Goal: Task Accomplishment & Management: Manage account settings

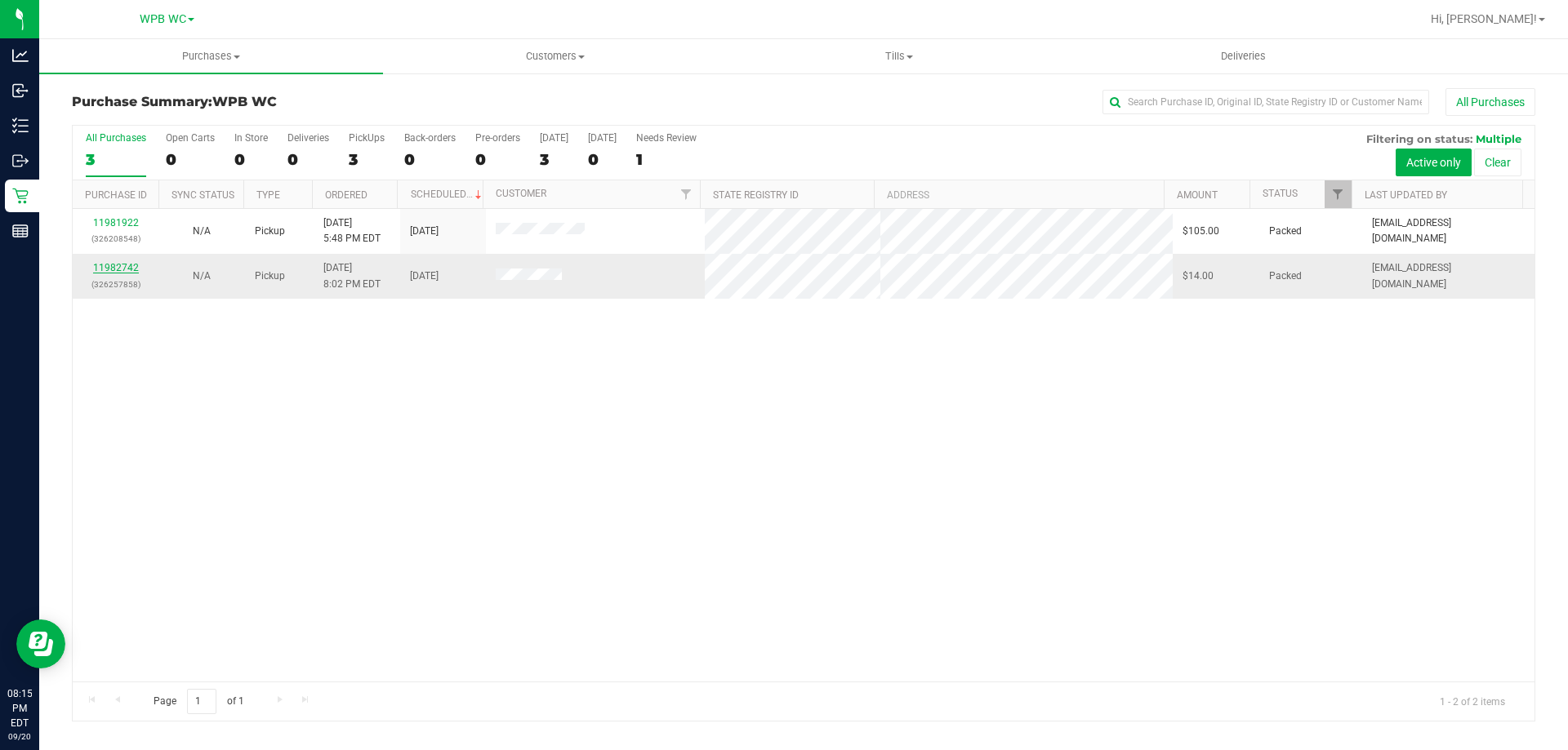
click at [119, 268] on link "11982742" at bounding box center [116, 268] width 46 height 12
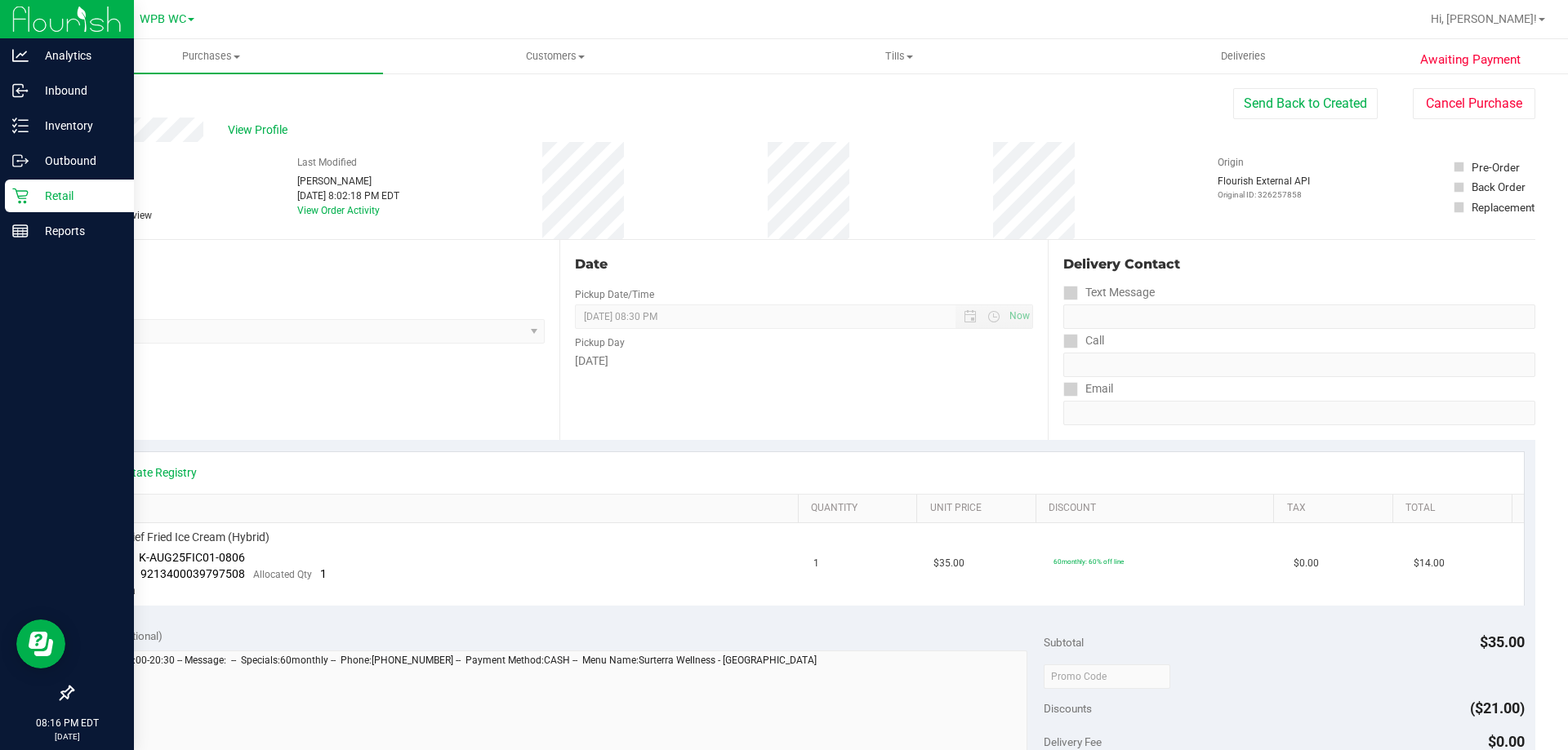
click at [30, 195] on p "Retail" at bounding box center [77, 196] width 98 height 20
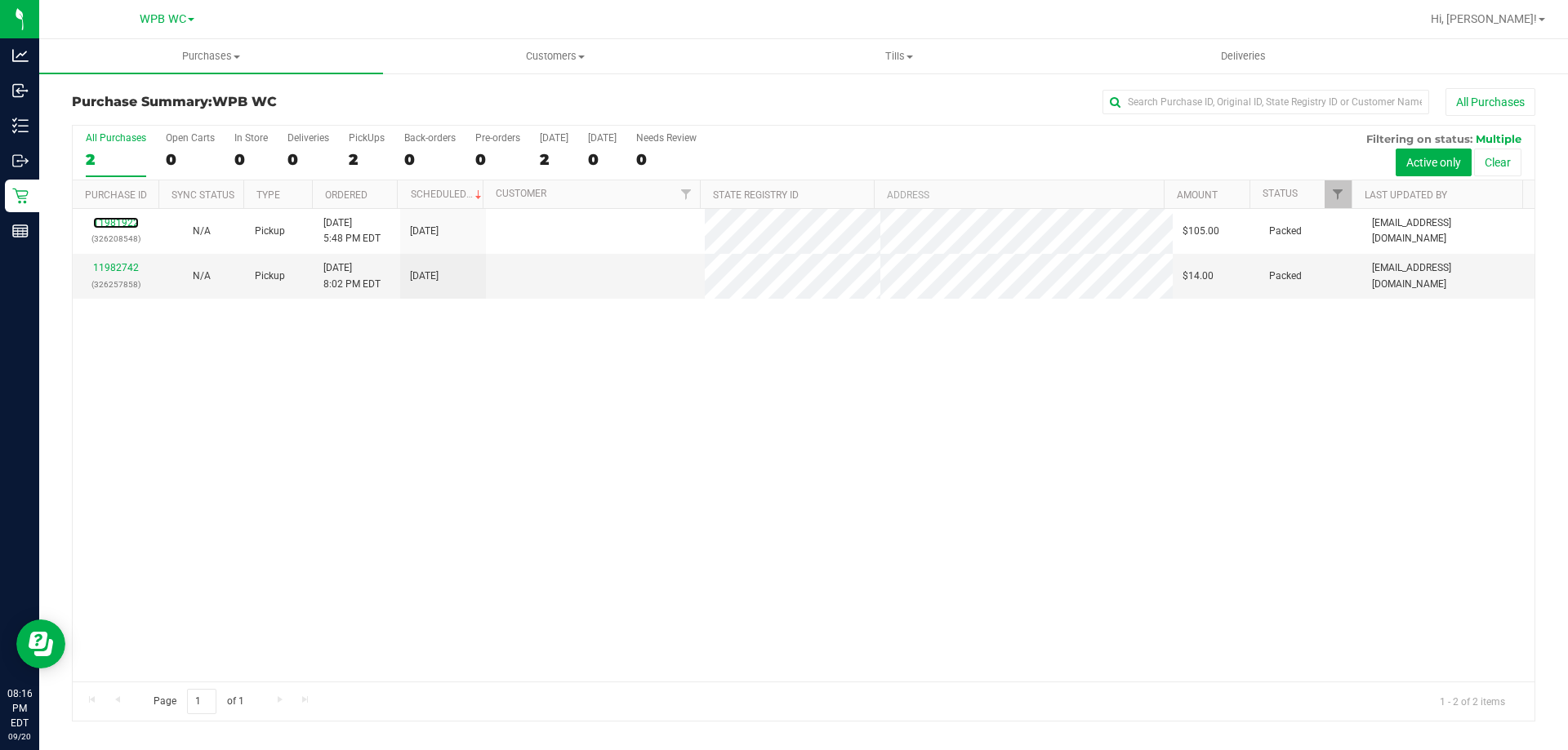
click at [118, 225] on link "11981922" at bounding box center [116, 223] width 46 height 12
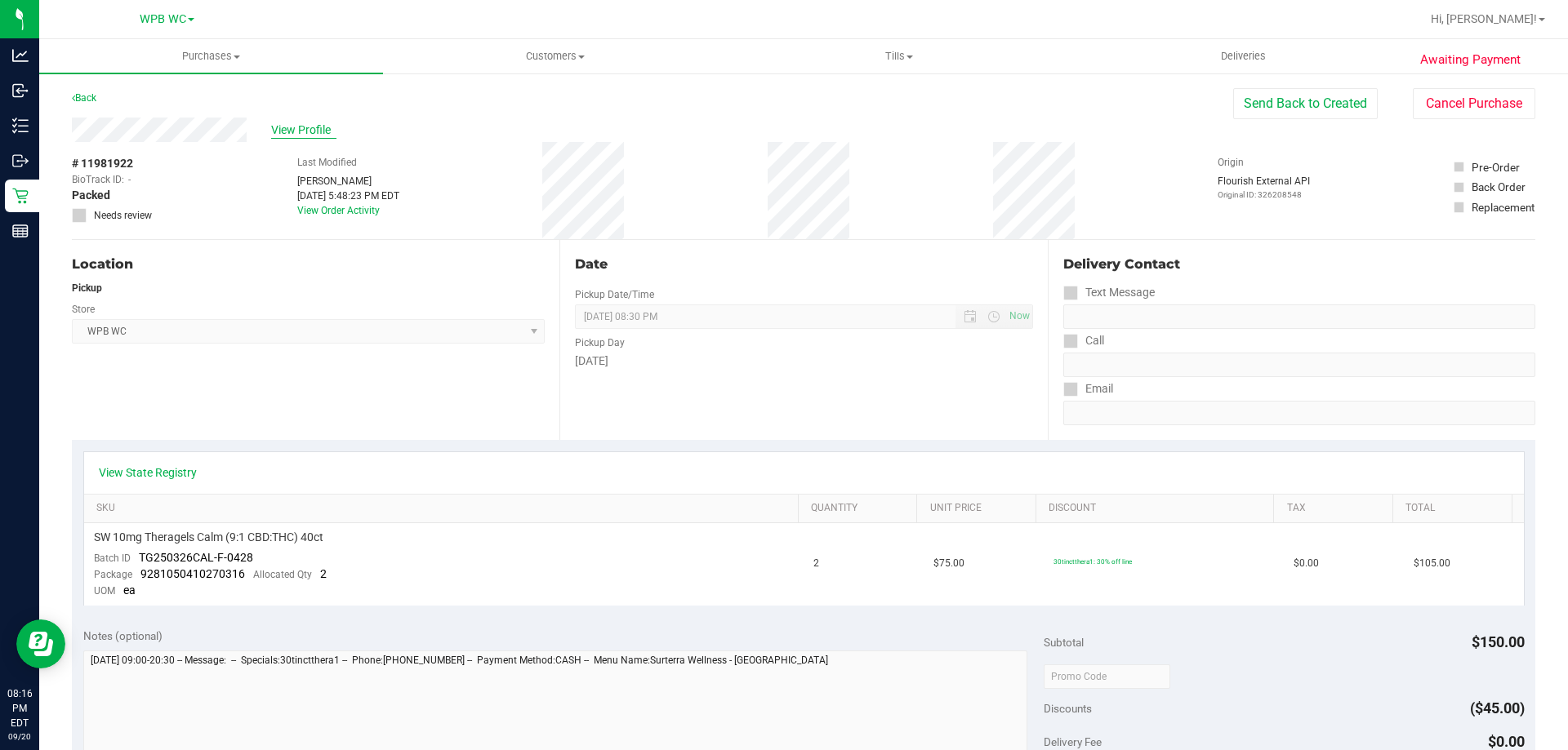
click at [290, 127] on span "View Profile" at bounding box center [304, 130] width 65 height 17
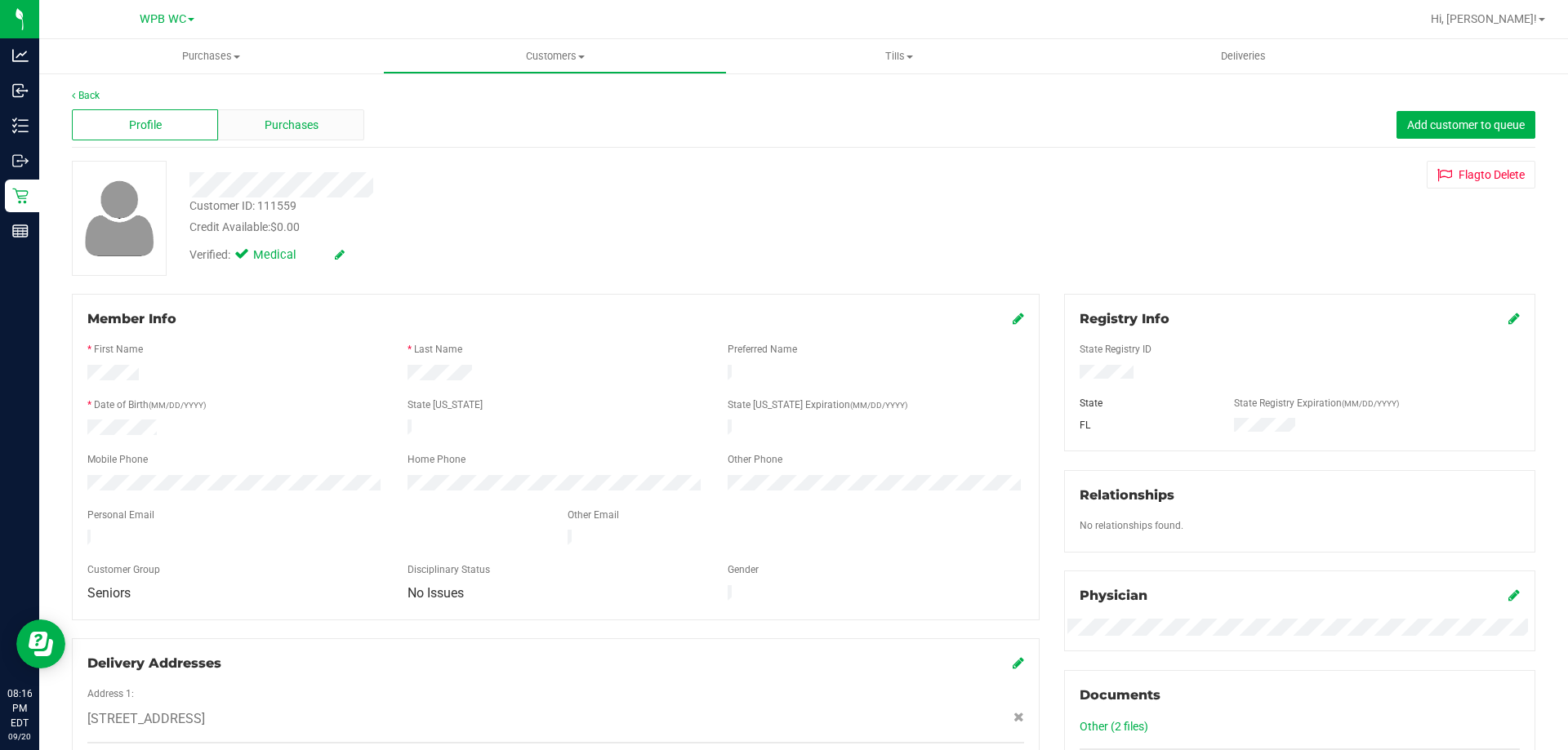
click at [277, 129] on span "Purchases" at bounding box center [292, 125] width 54 height 17
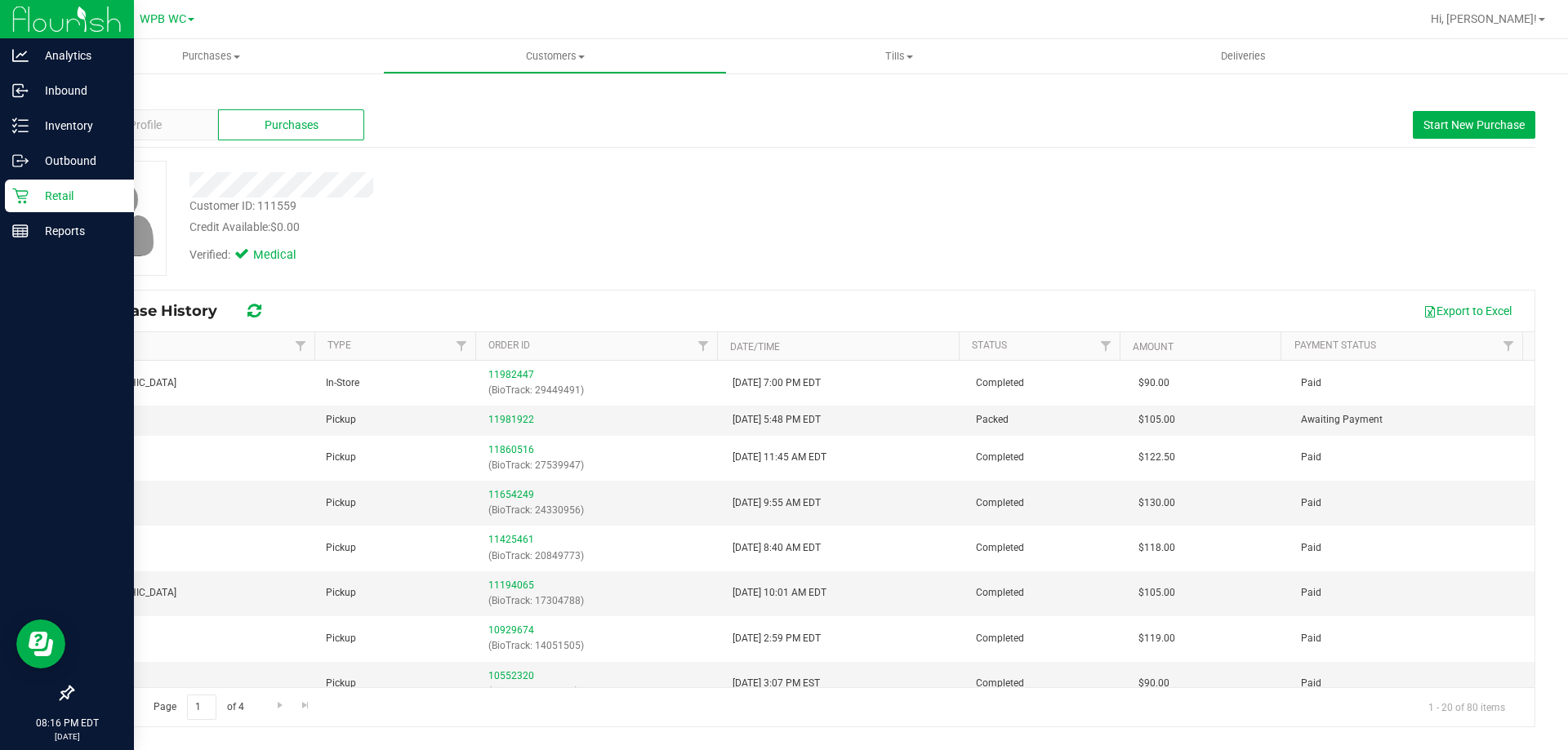
click at [24, 203] on icon at bounding box center [21, 196] width 16 height 16
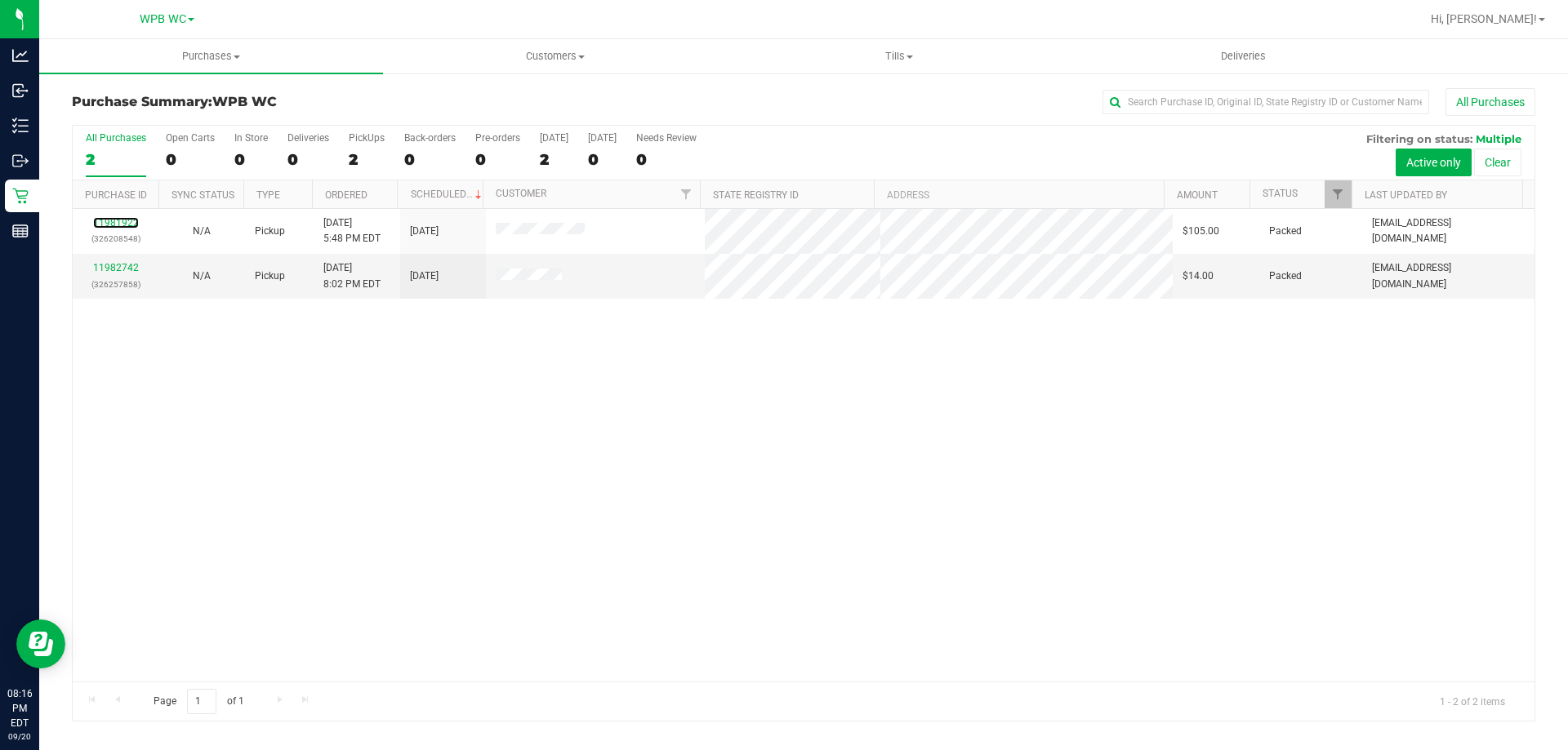
click at [123, 223] on link "11981922" at bounding box center [116, 223] width 46 height 12
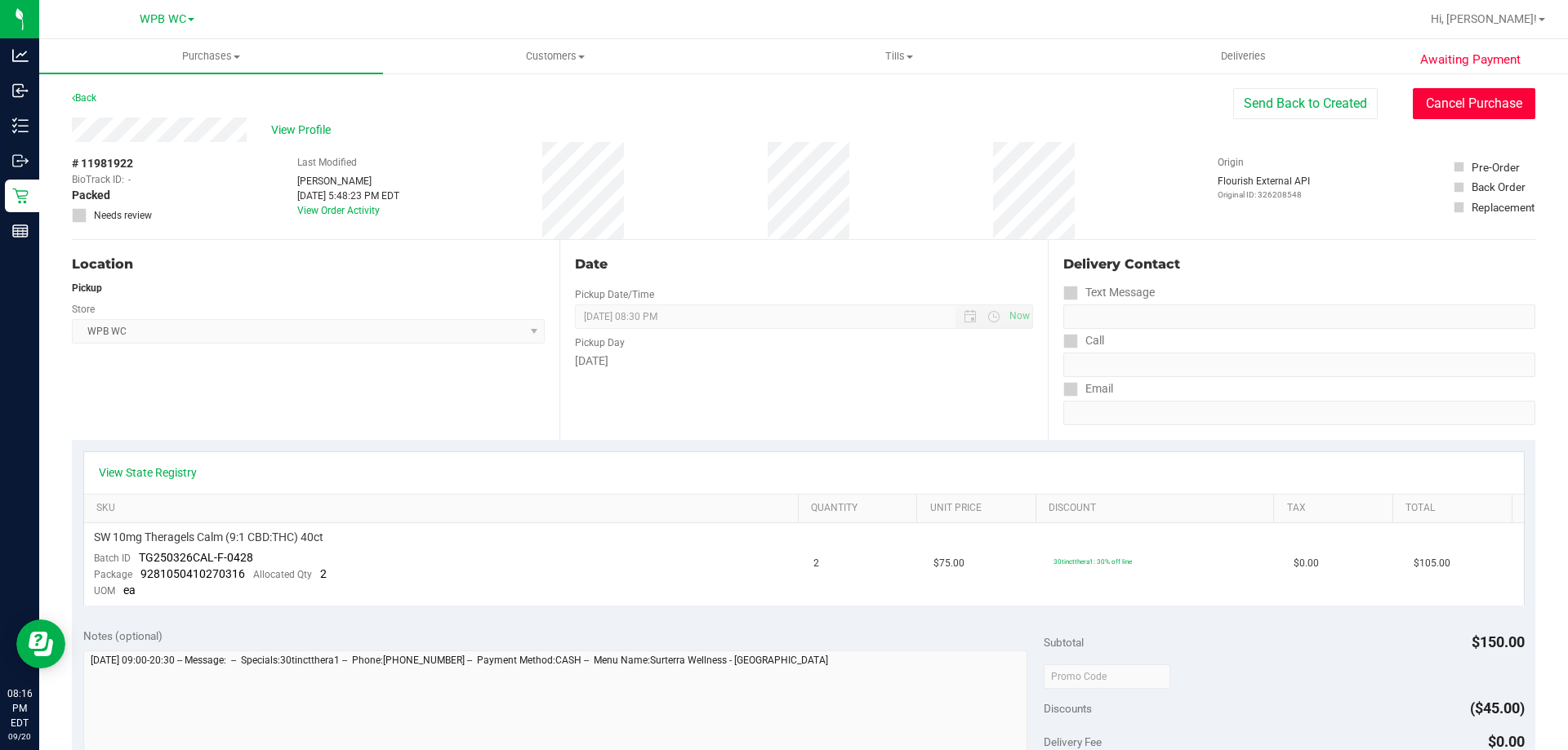
click at [1453, 107] on button "Cancel Purchase" at bounding box center [1473, 104] width 123 height 31
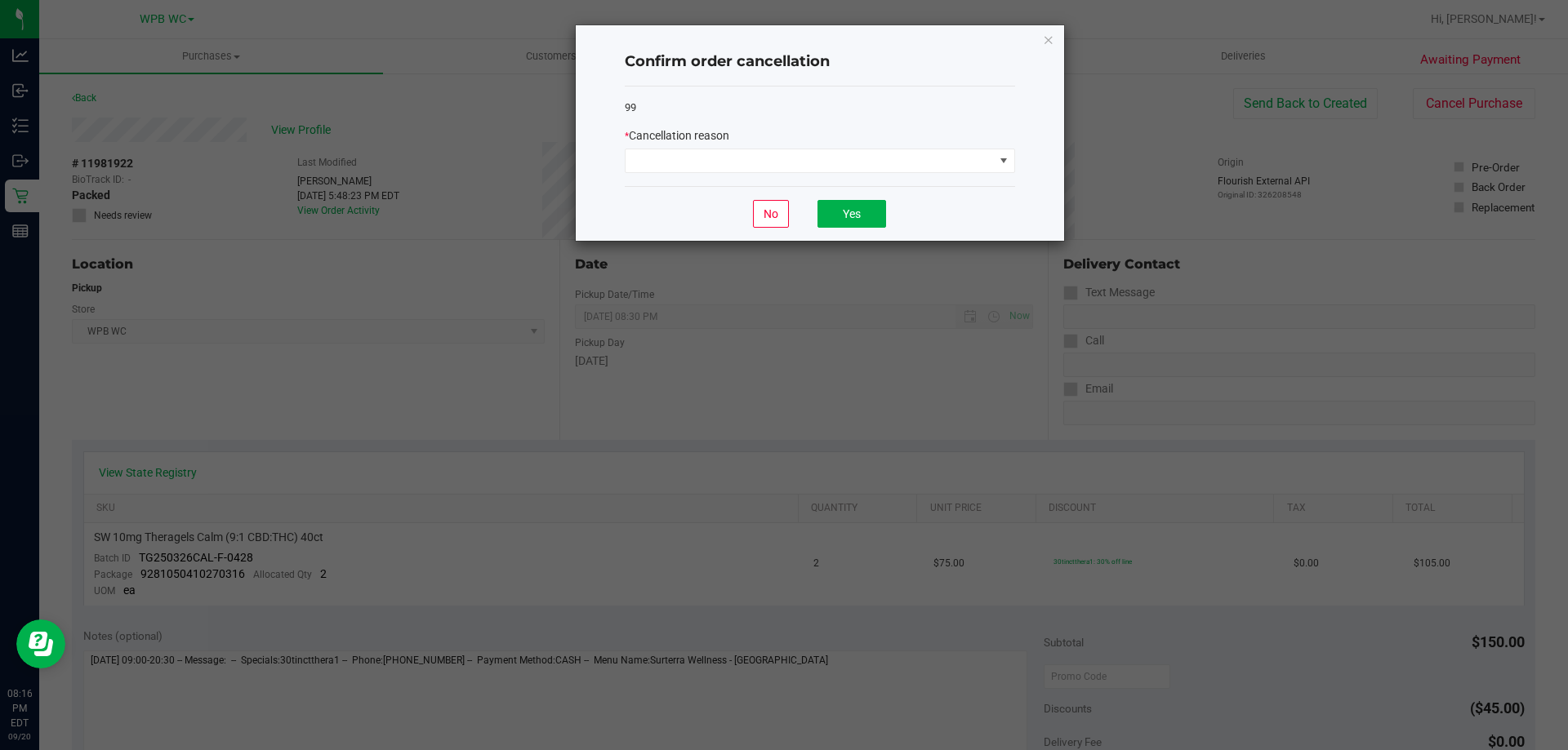
click at [841, 177] on div "99 * Cancellation reason" at bounding box center [819, 137] width 390 height 100
click at [842, 169] on span at bounding box center [810, 161] width 369 height 23
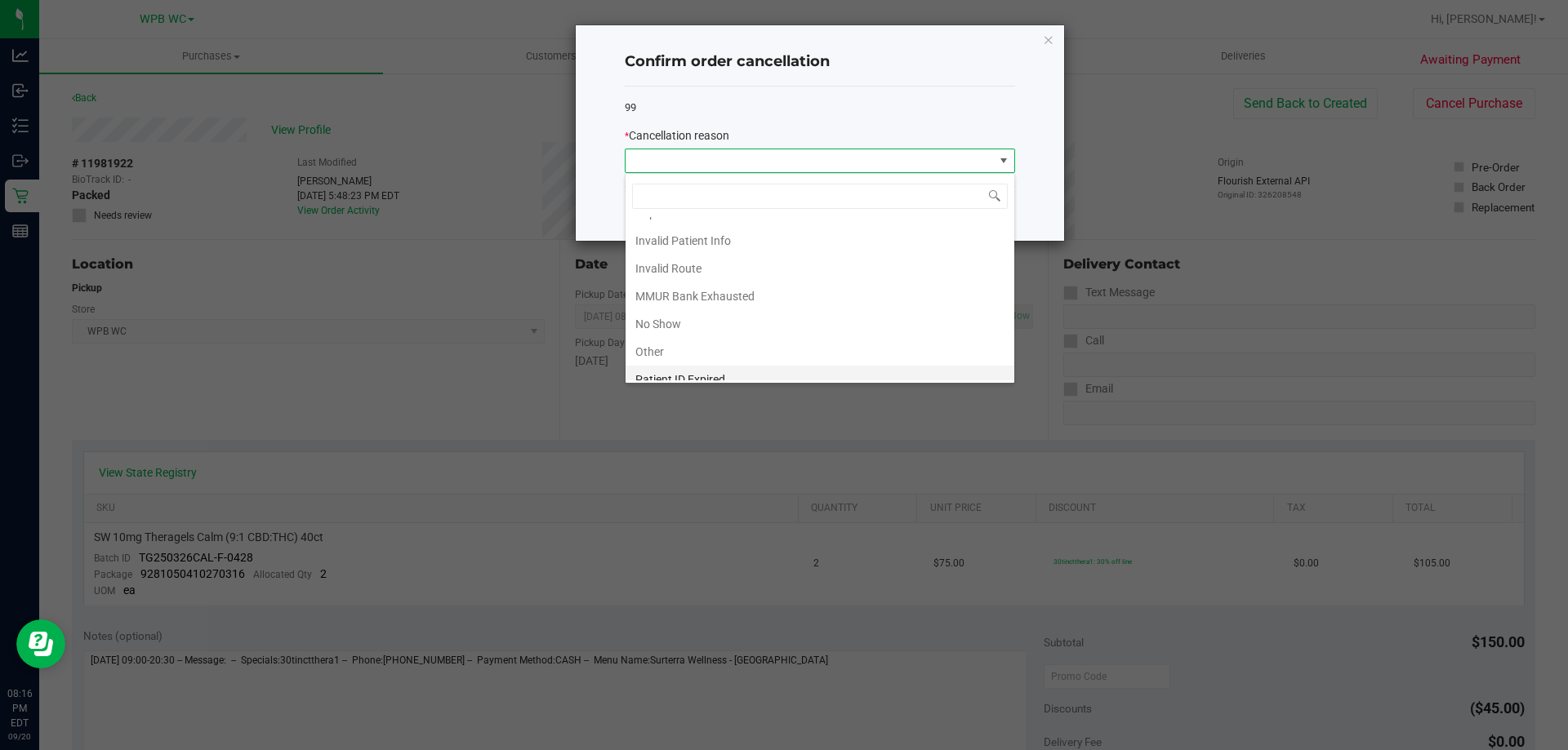
scroll to position [86, 0]
click at [721, 279] on li "No Show" at bounding box center [819, 284] width 388 height 28
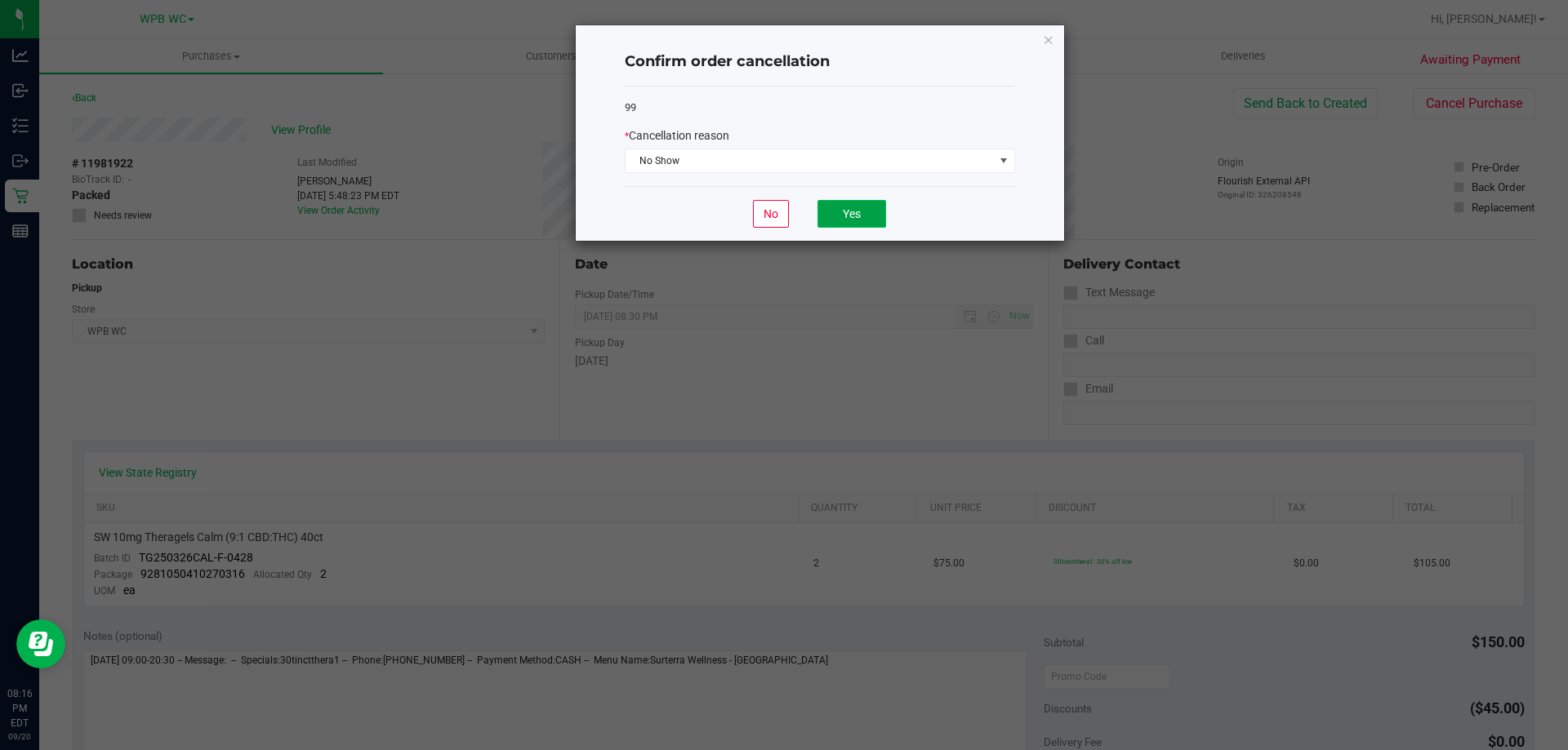
click at [834, 220] on button "Yes" at bounding box center [851, 214] width 68 height 28
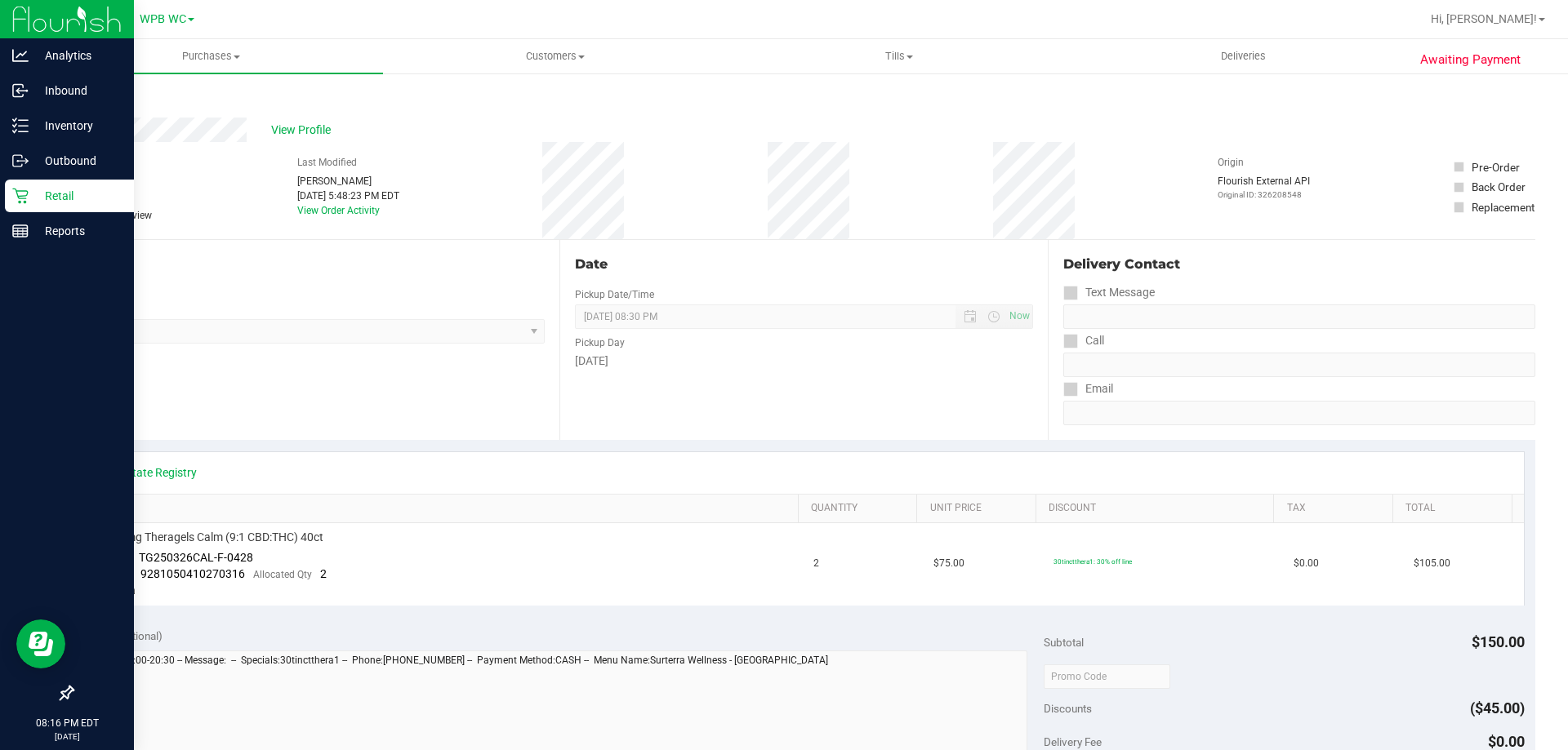
click at [30, 192] on p "Retail" at bounding box center [77, 196] width 98 height 20
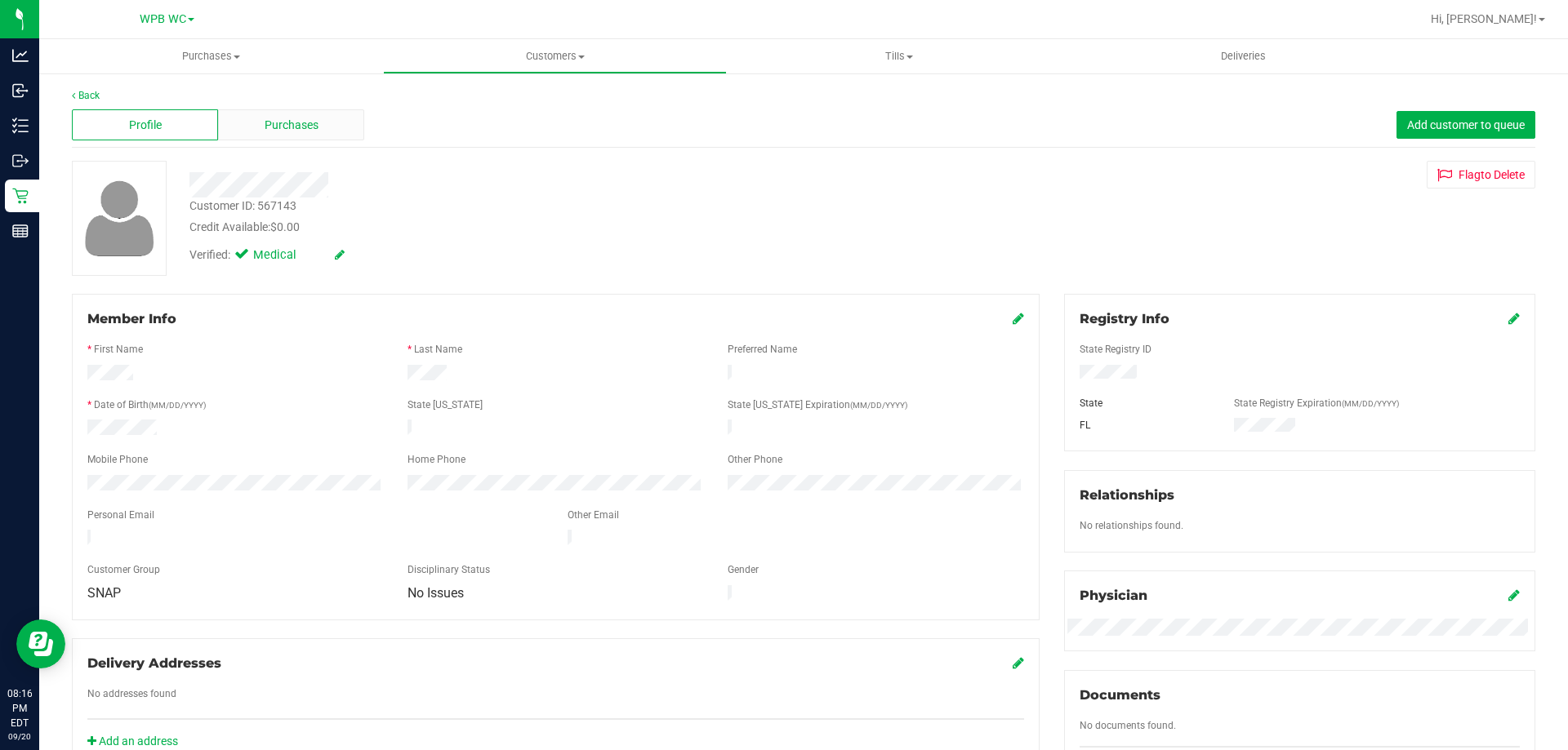
click at [311, 137] on div "Purchases" at bounding box center [291, 125] width 146 height 31
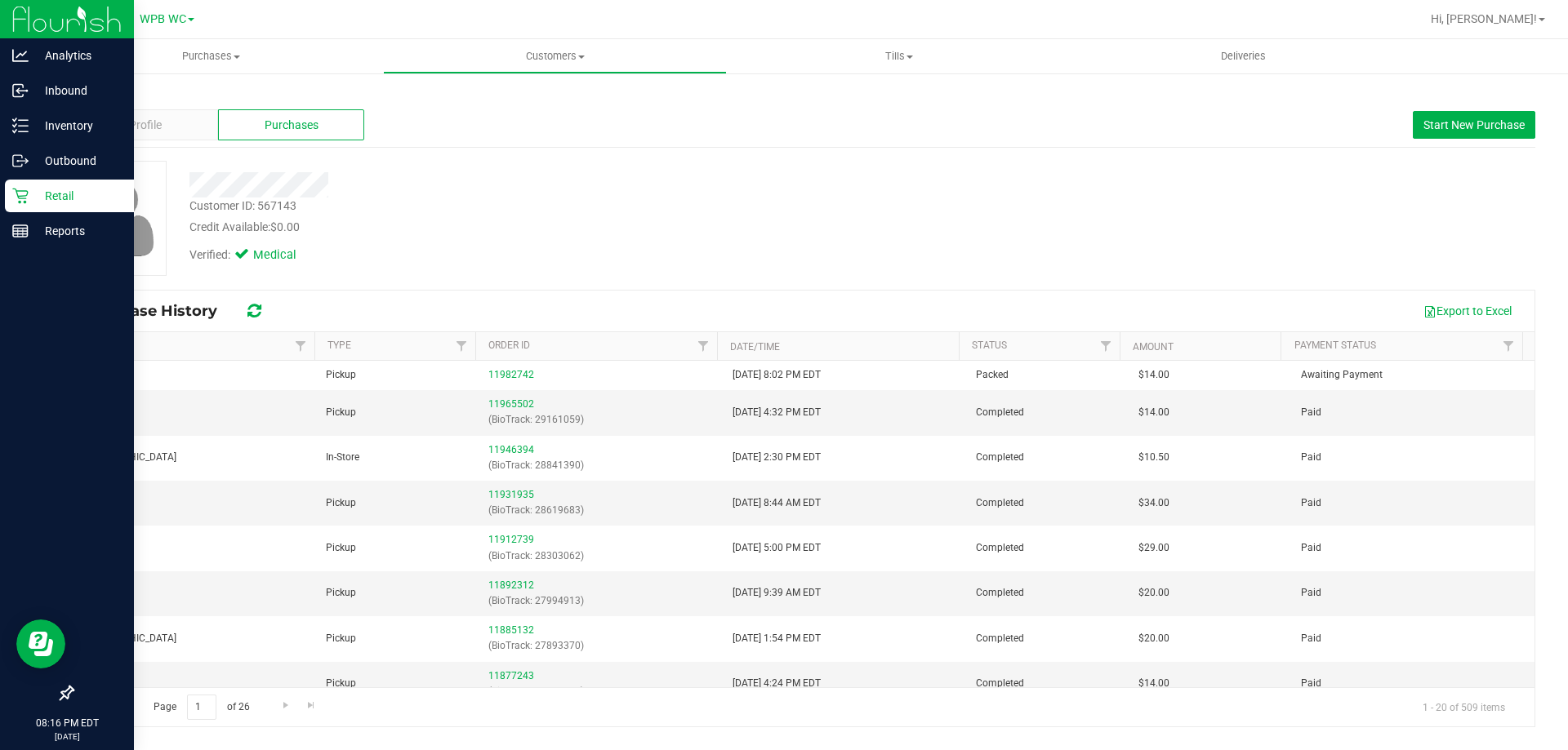
click at [66, 188] on p "Retail" at bounding box center [77, 196] width 98 height 20
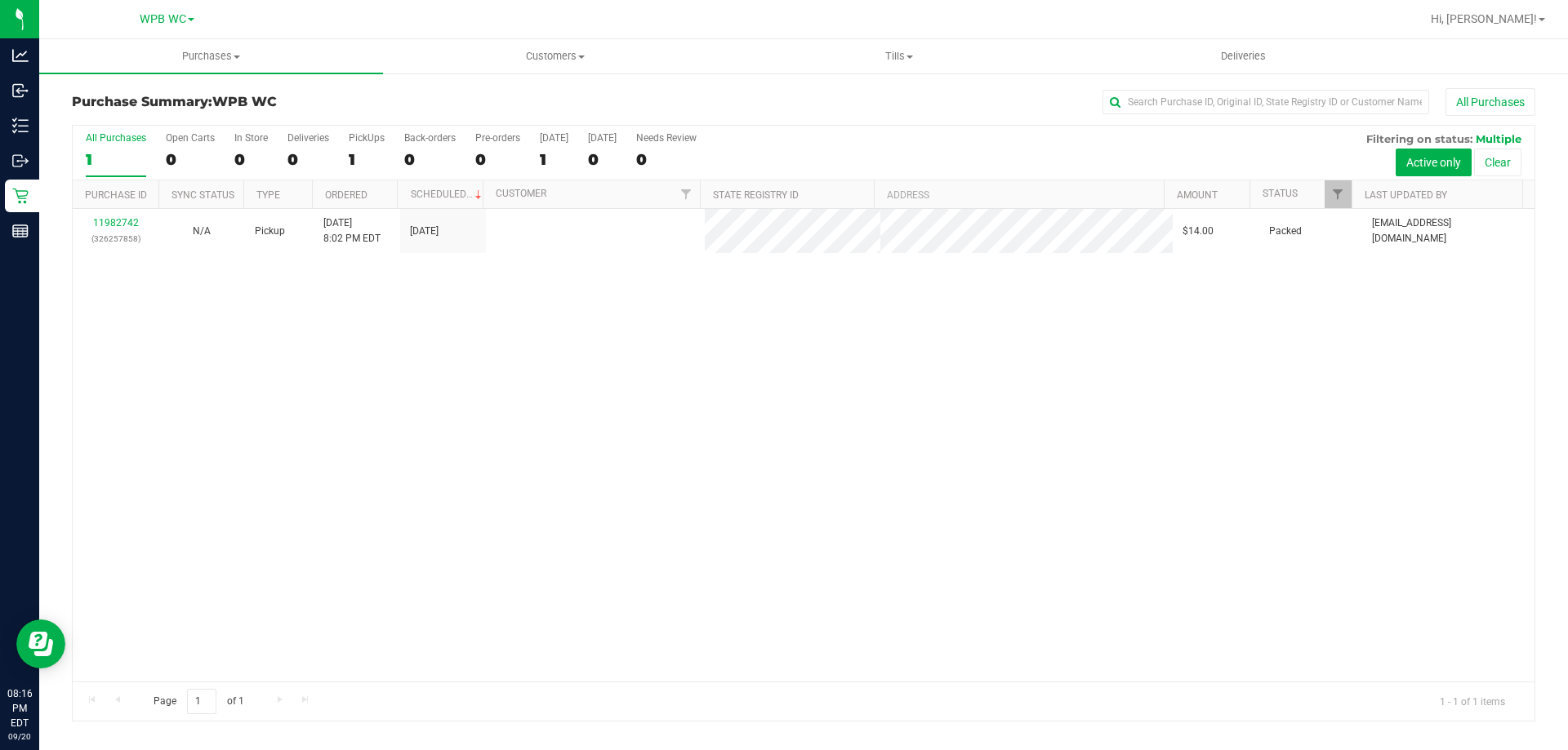
click at [965, 385] on div "11982742 (326257858) N/A Pickup [DATE] 8:02 PM EDT 9/20/2025 $14.00 Packed [EMA…" at bounding box center [803, 445] width 1462 height 473
